Goal: Information Seeking & Learning: Learn about a topic

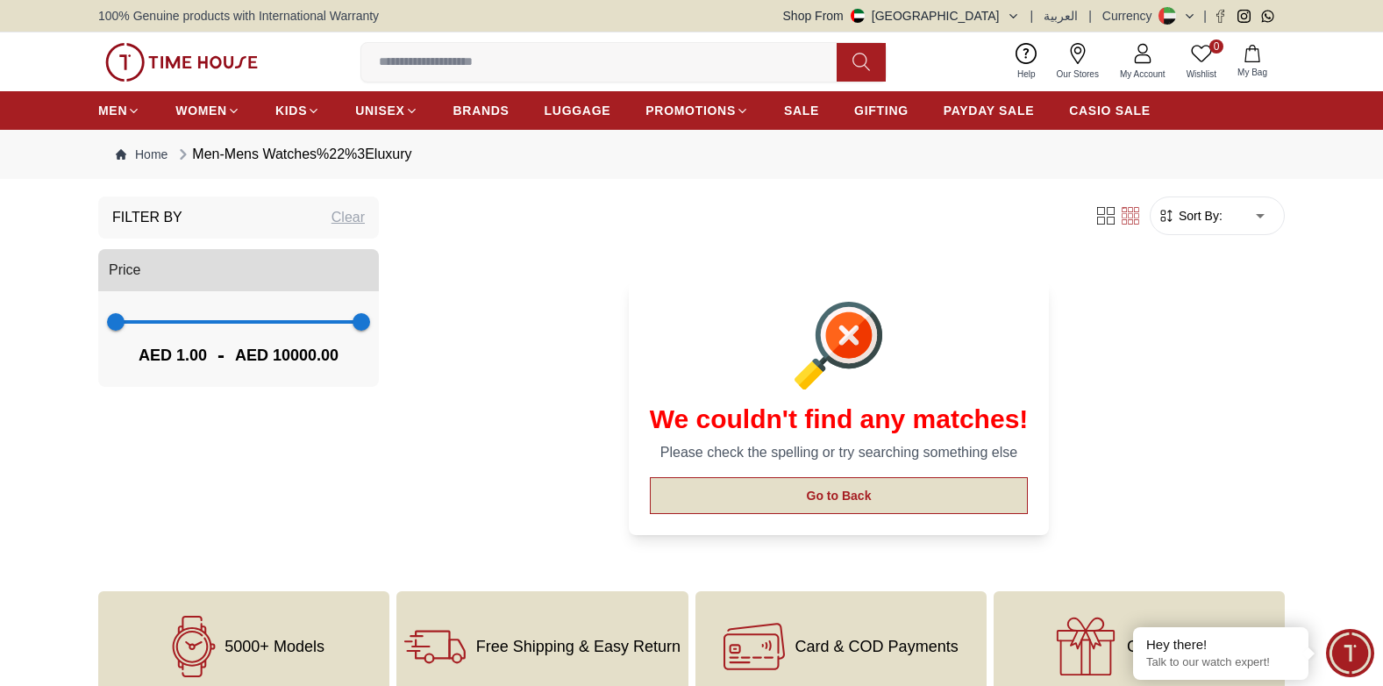
click at [827, 492] on button "Go to Back" at bounding box center [839, 495] width 379 height 37
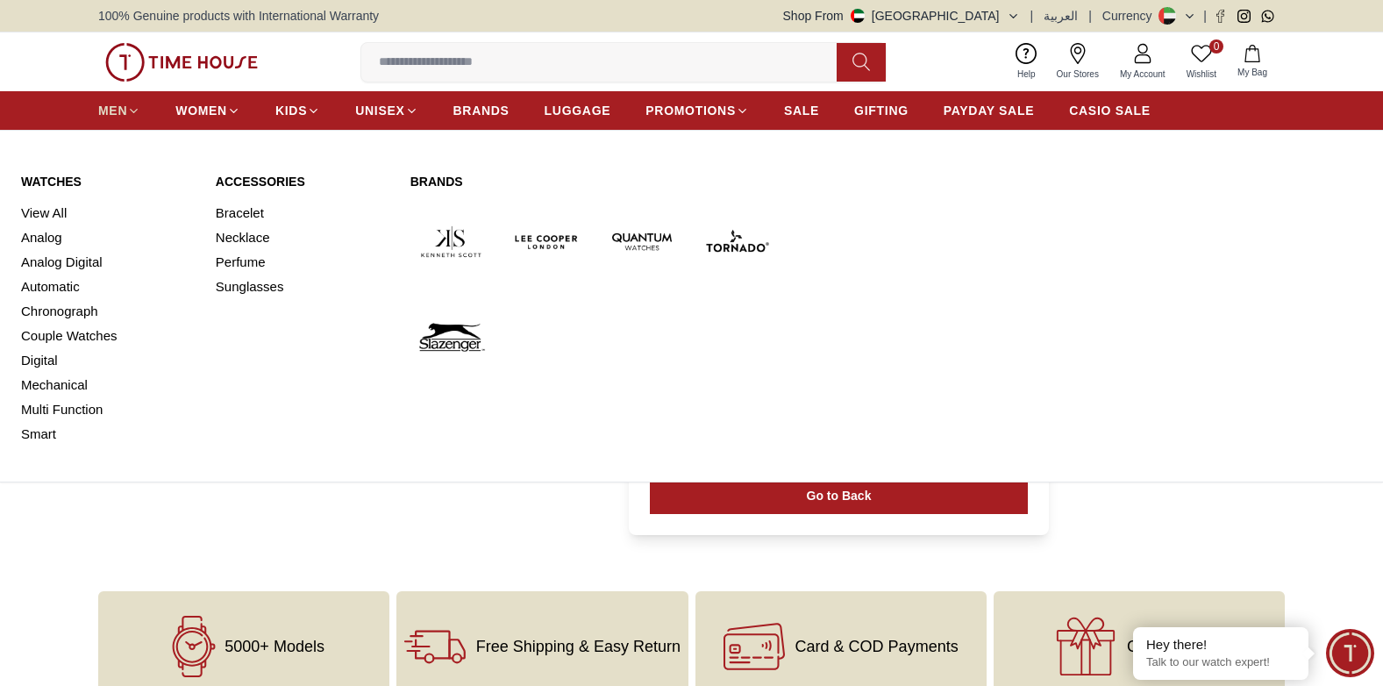
click at [116, 105] on span "MEN" at bounding box center [112, 111] width 29 height 18
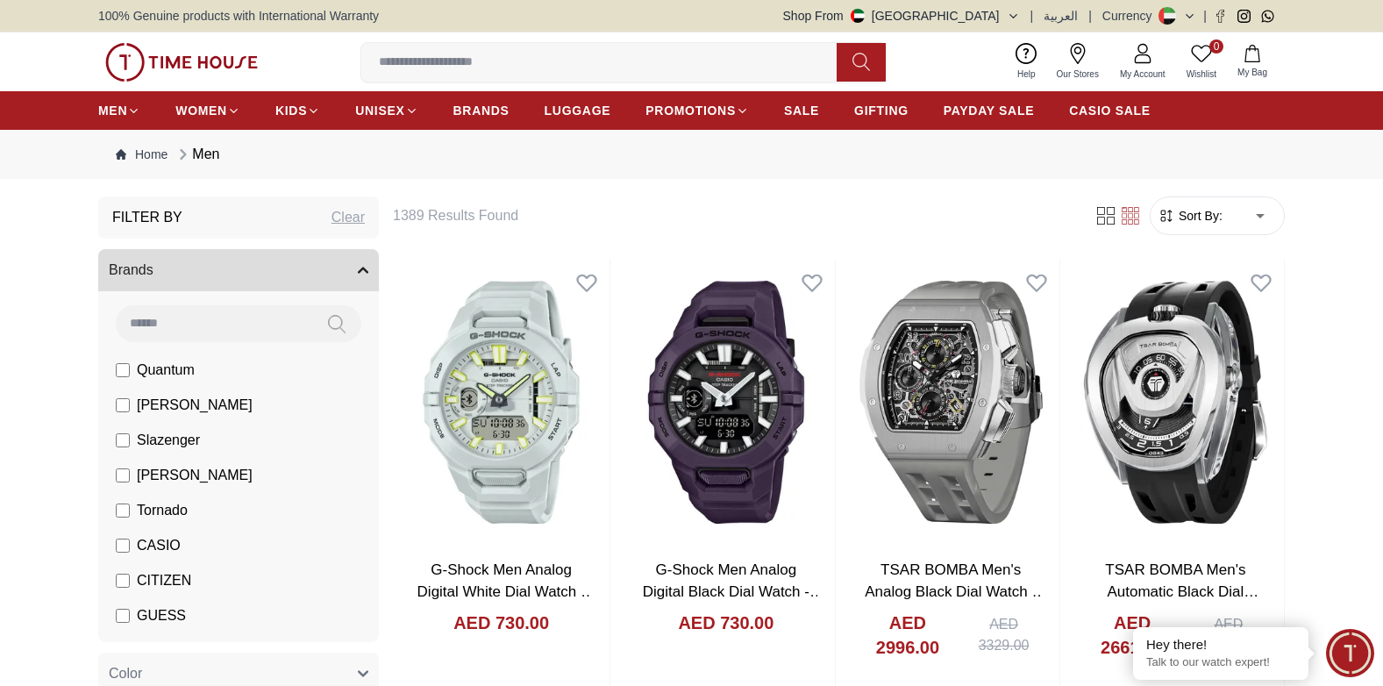
click at [166, 507] on span "Tornado" at bounding box center [162, 510] width 51 height 21
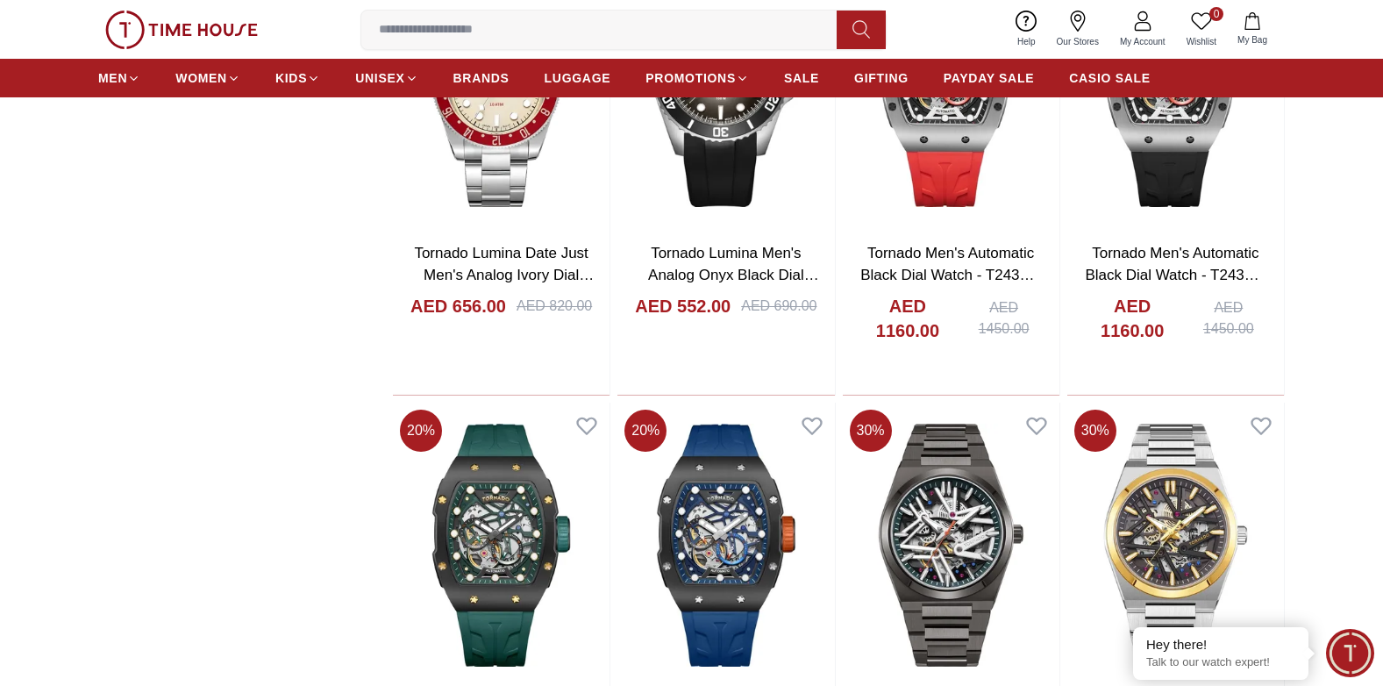
scroll to position [2544, 0]
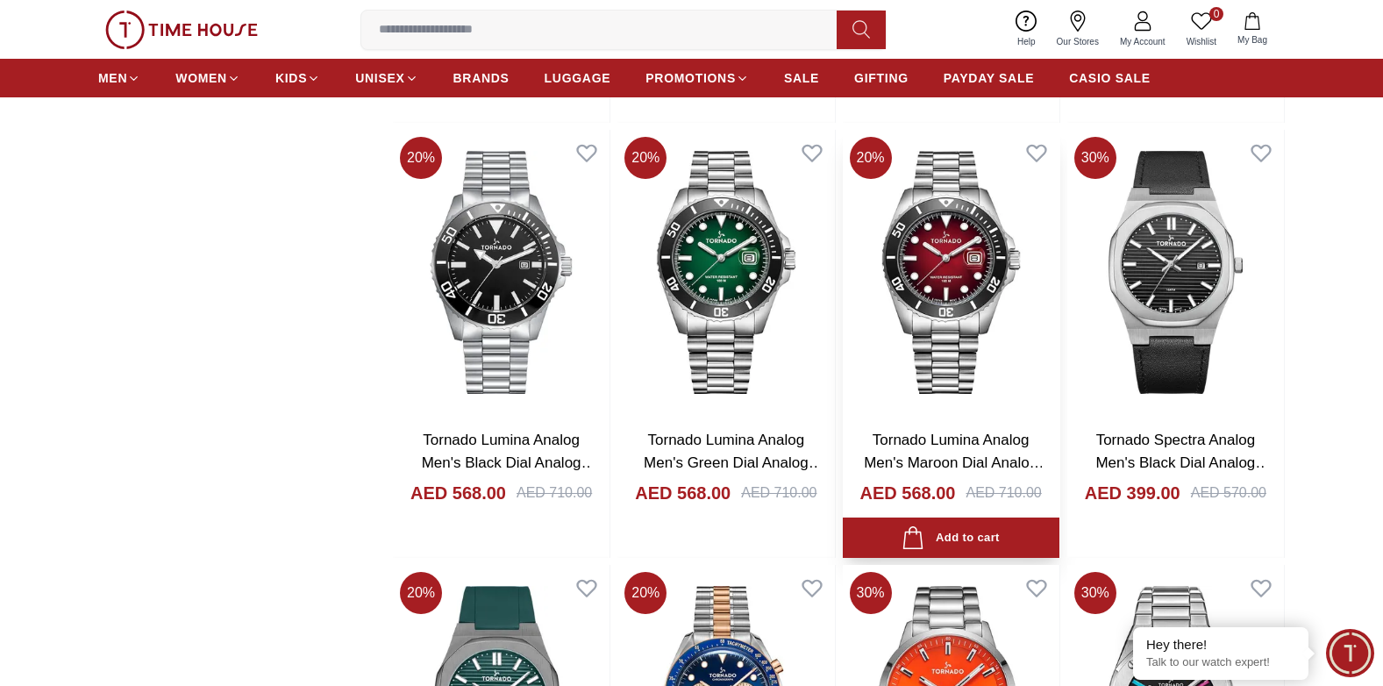
scroll to position [5878, 0]
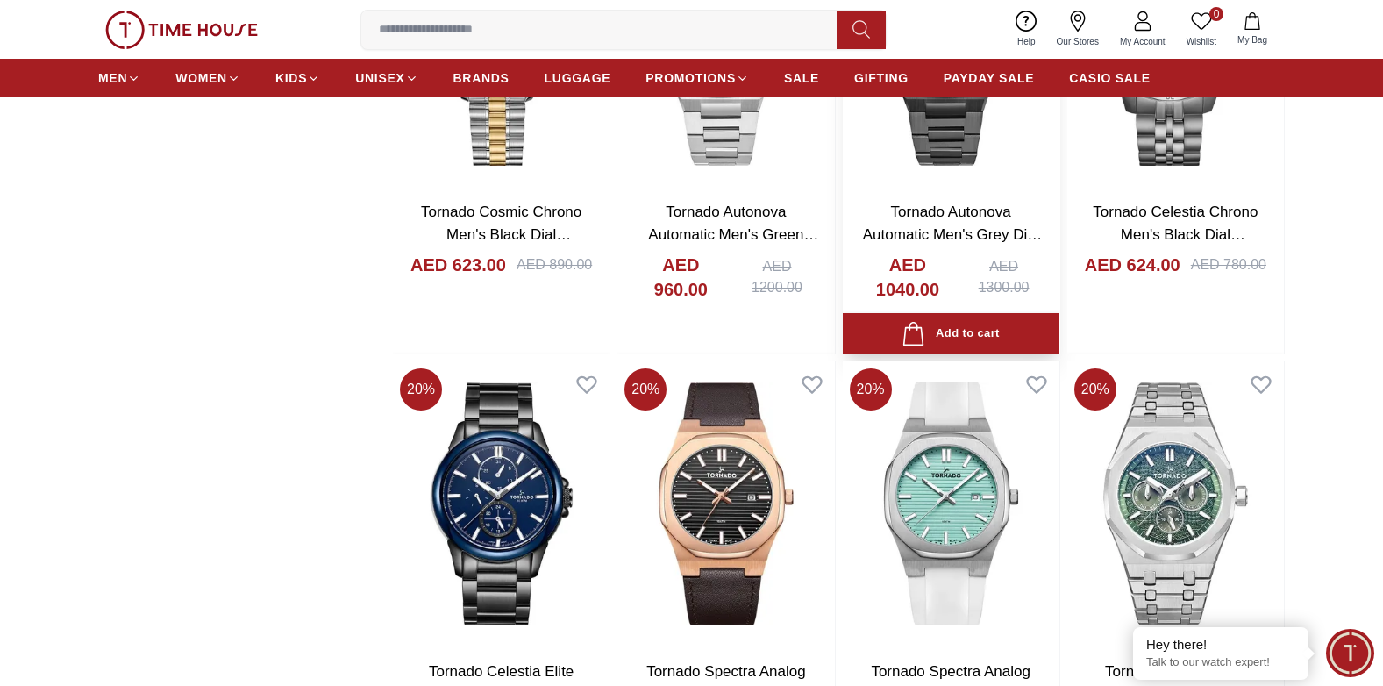
scroll to position [8334, 0]
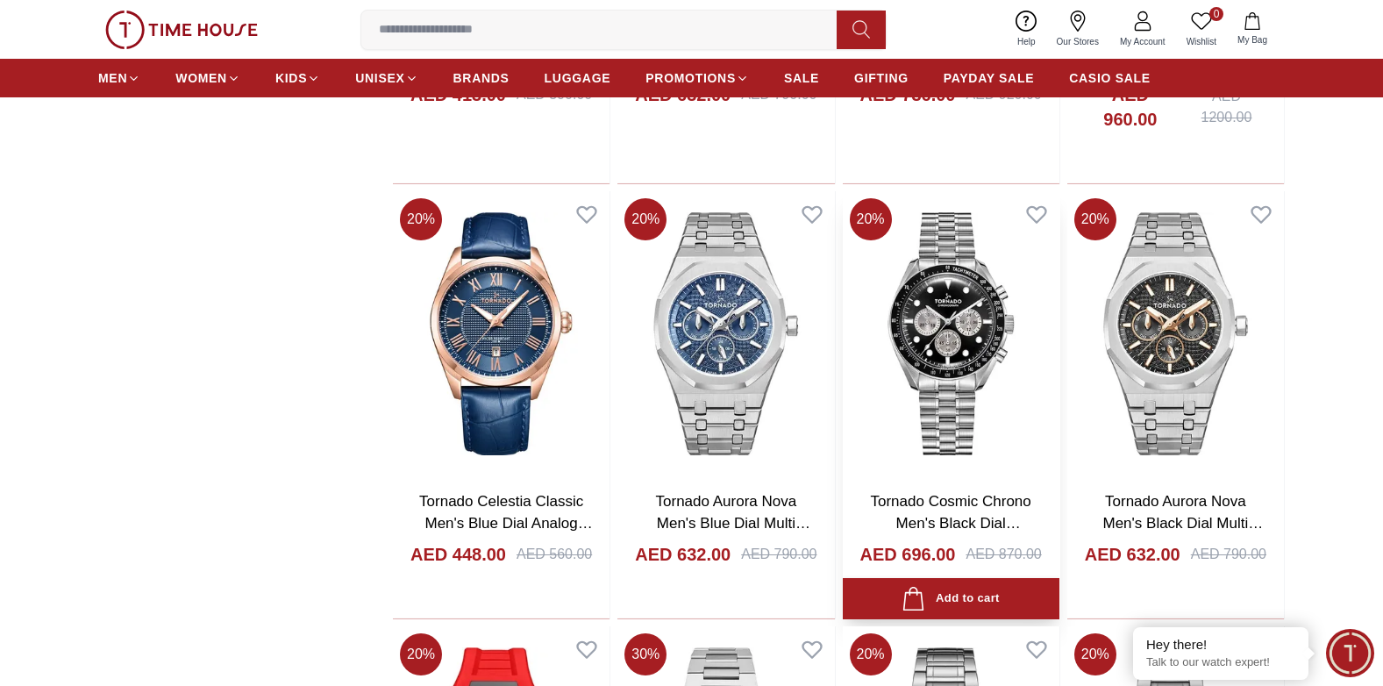
scroll to position [10001, 0]
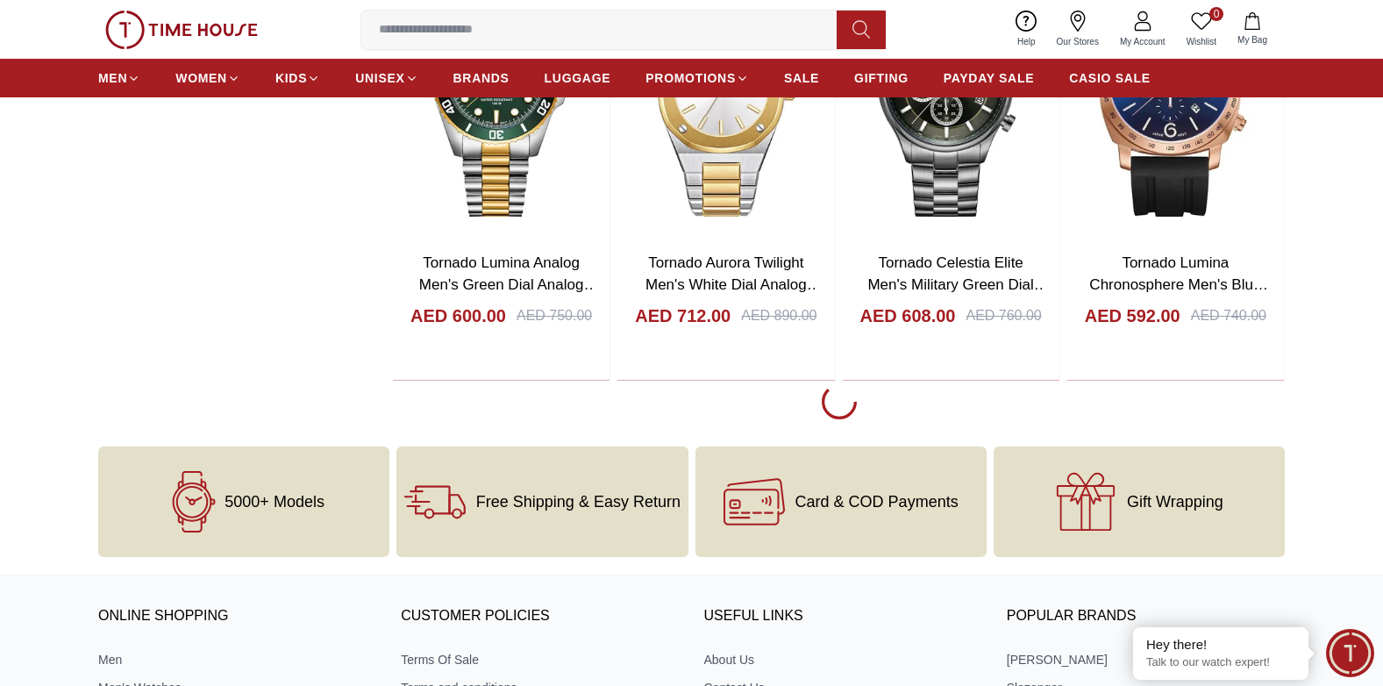
scroll to position [10966, 0]
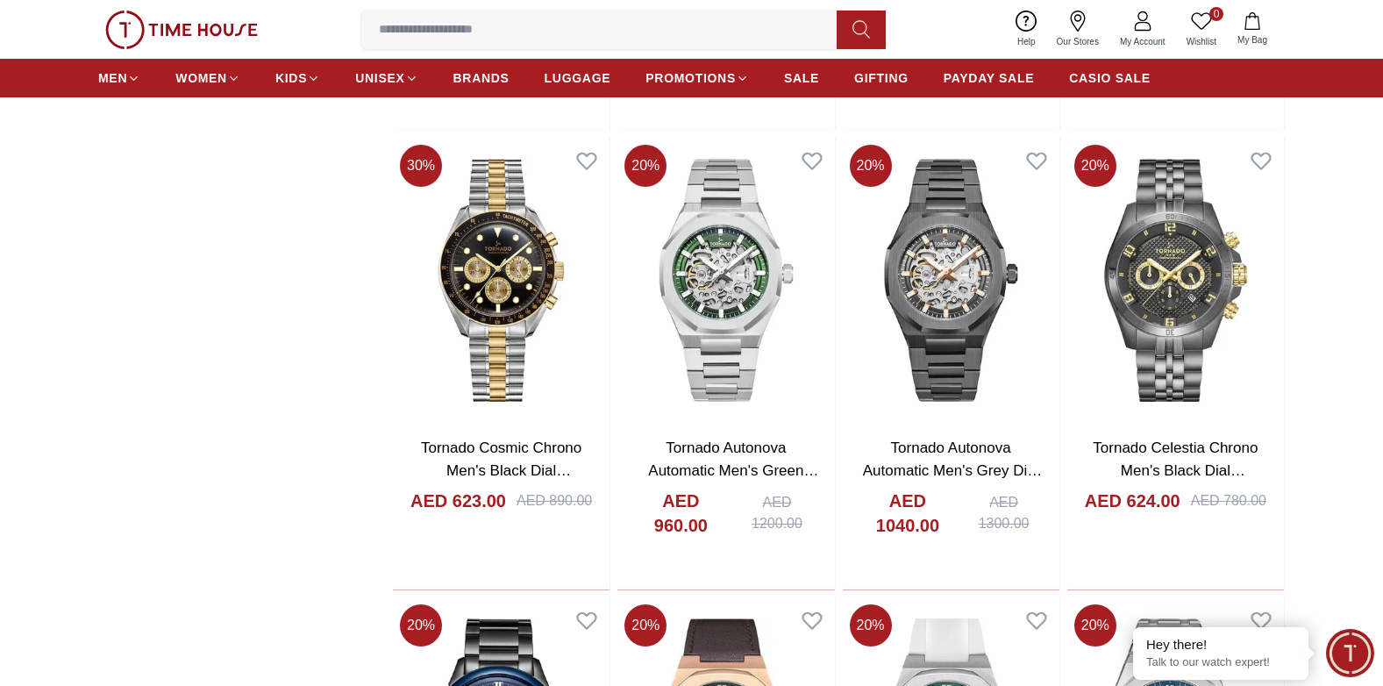
scroll to position [7983, 0]
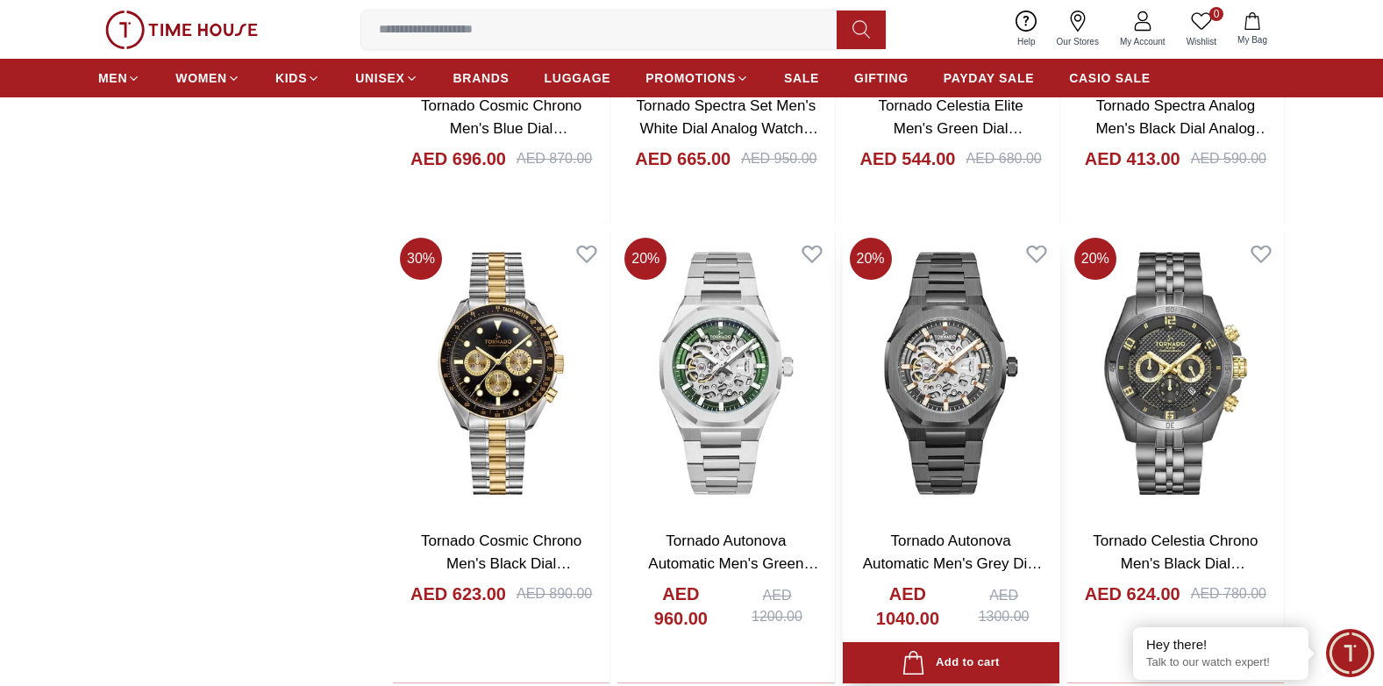
click at [922, 417] on img at bounding box center [951, 373] width 217 height 285
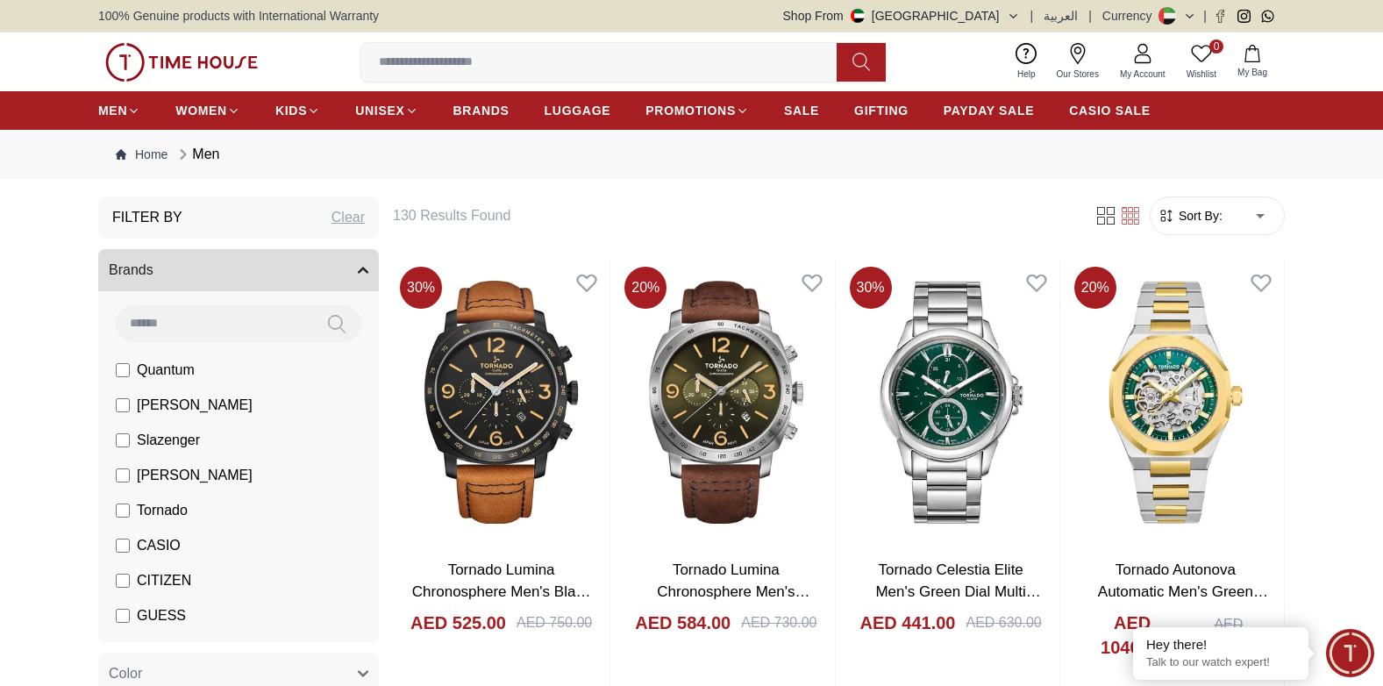
click at [162, 513] on span "Tornado" at bounding box center [162, 510] width 51 height 21
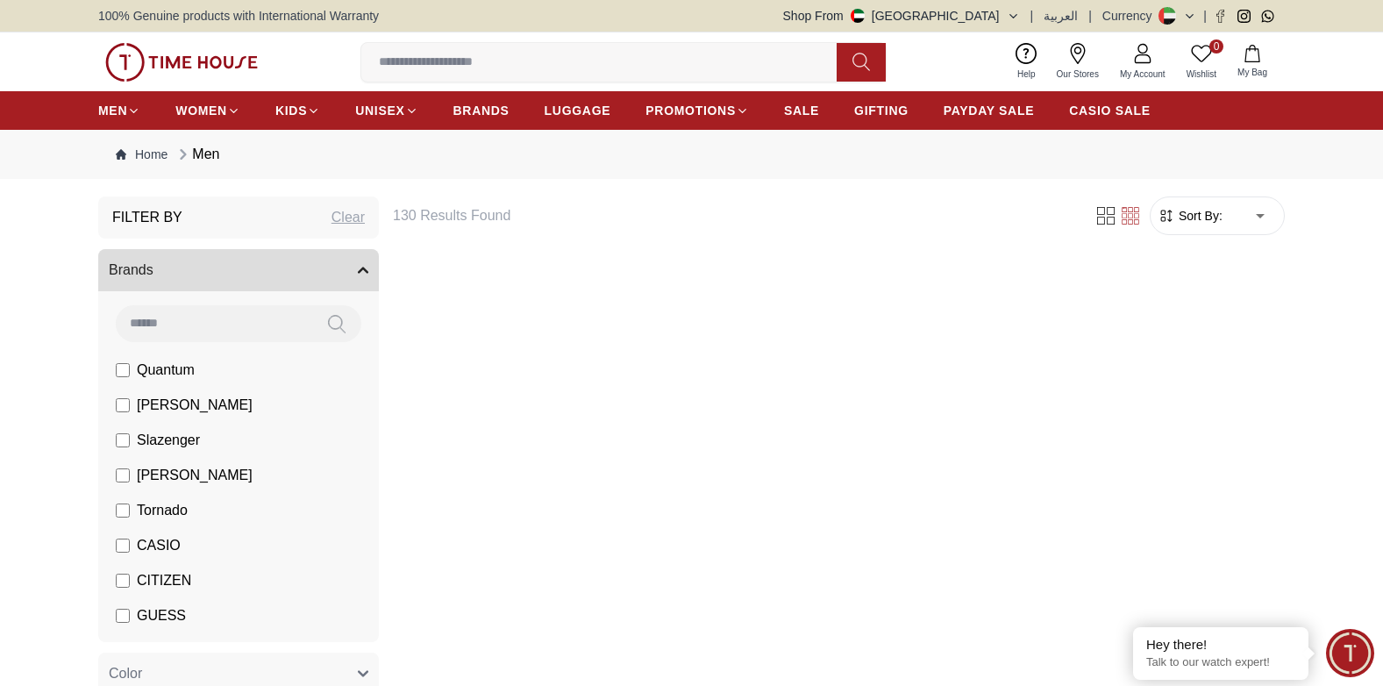
click at [162, 513] on span "Tornado" at bounding box center [162, 510] width 51 height 21
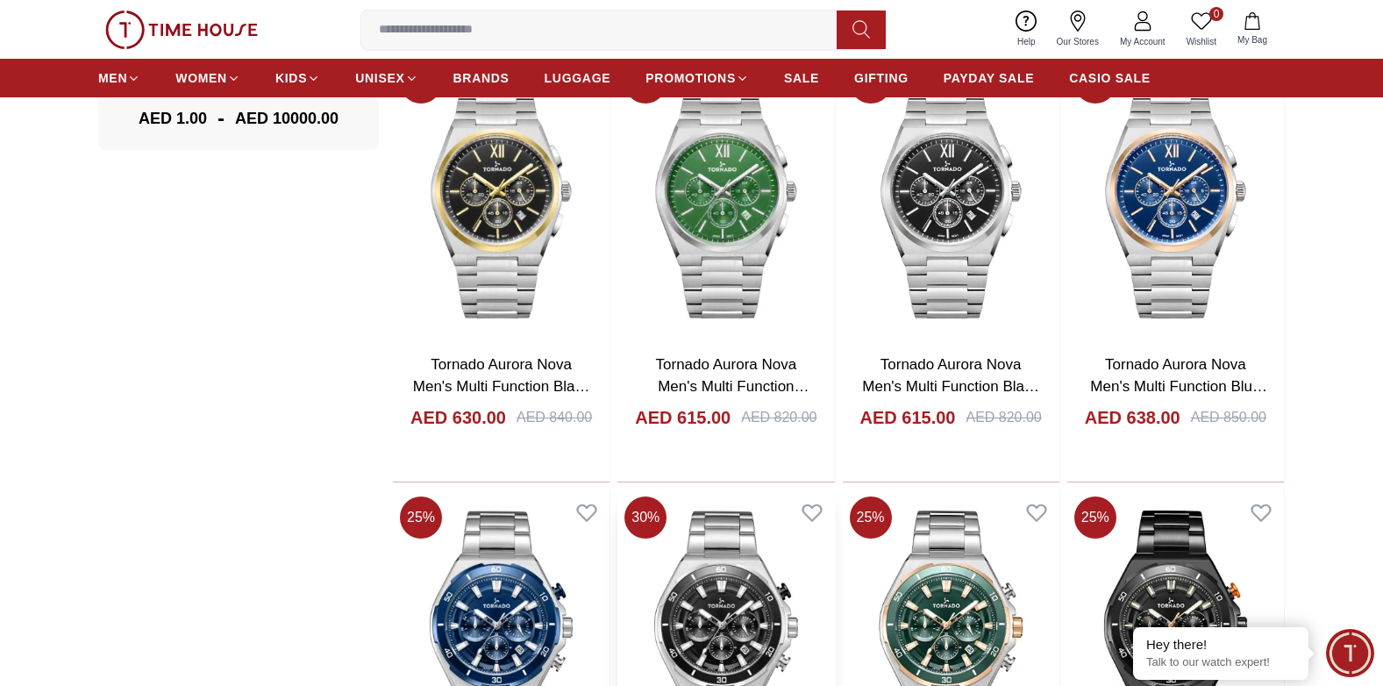
scroll to position [1755, 0]
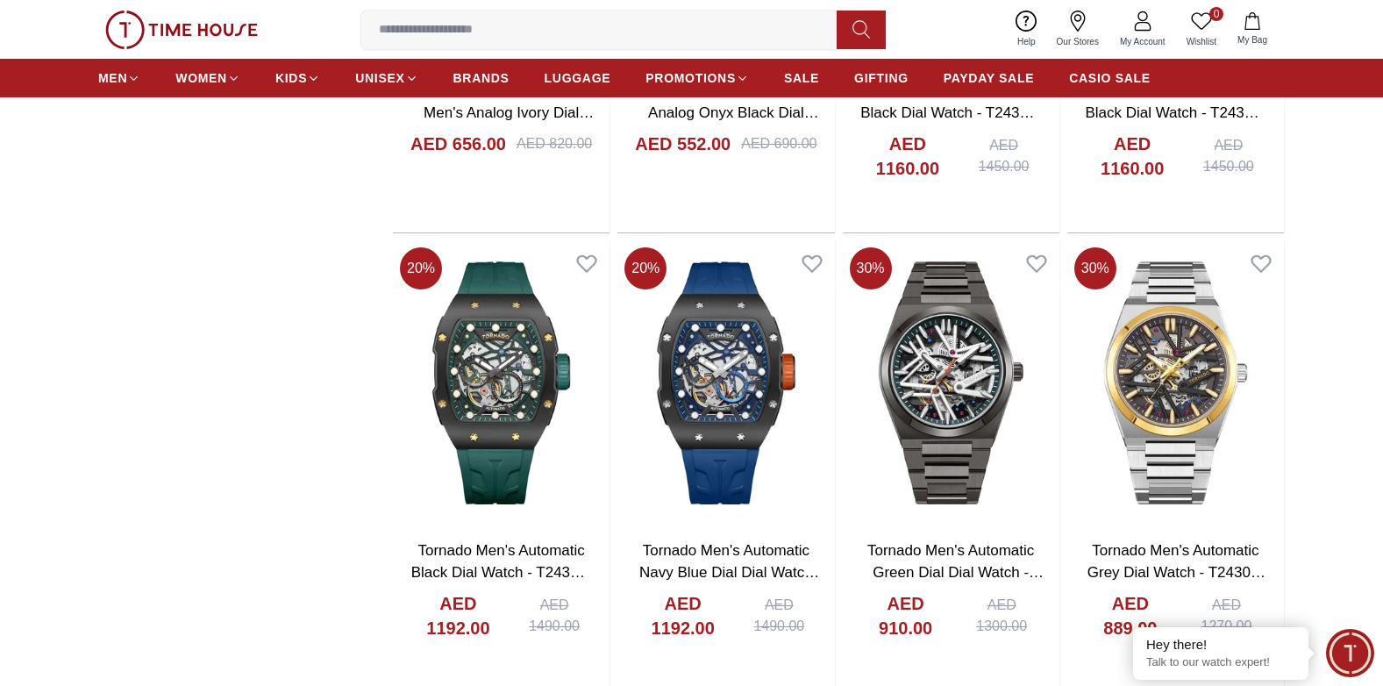
scroll to position [2720, 0]
